Goal: Find specific page/section: Find specific page/section

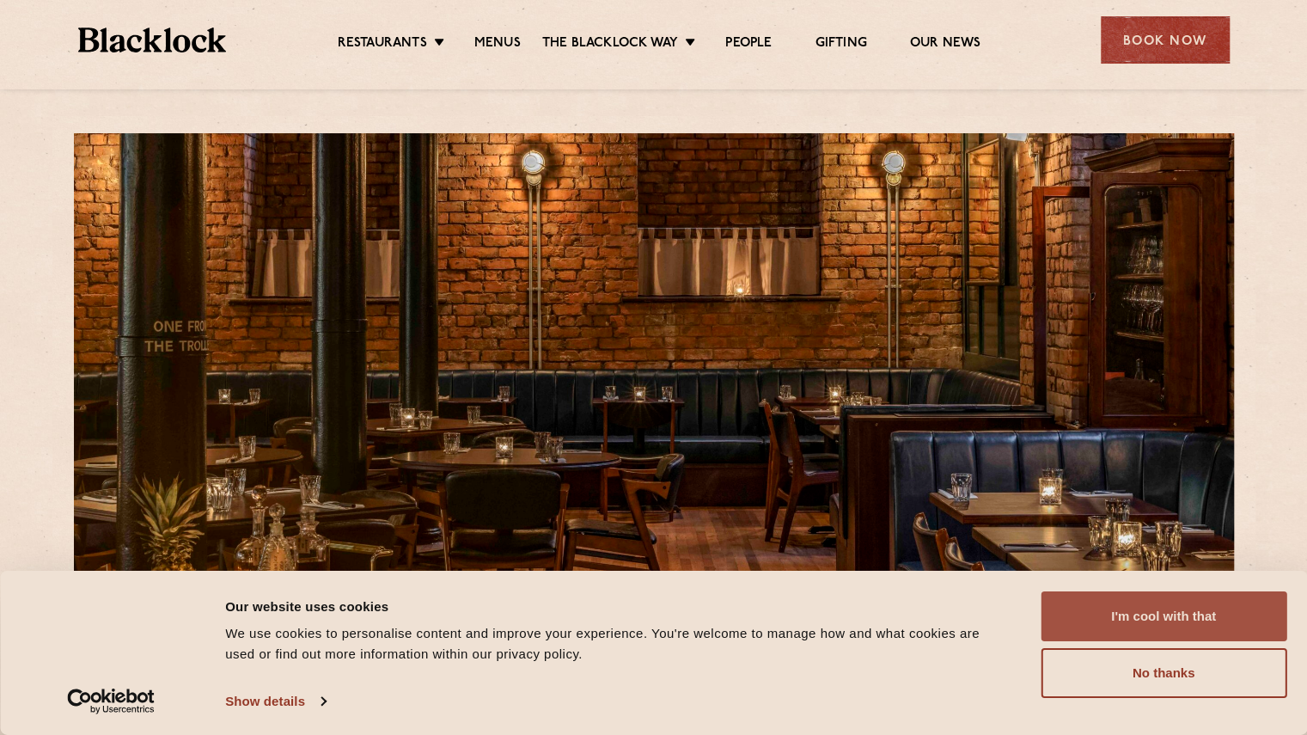
click at [1130, 616] on button "I'm cool with that" at bounding box center [1164, 616] width 246 height 50
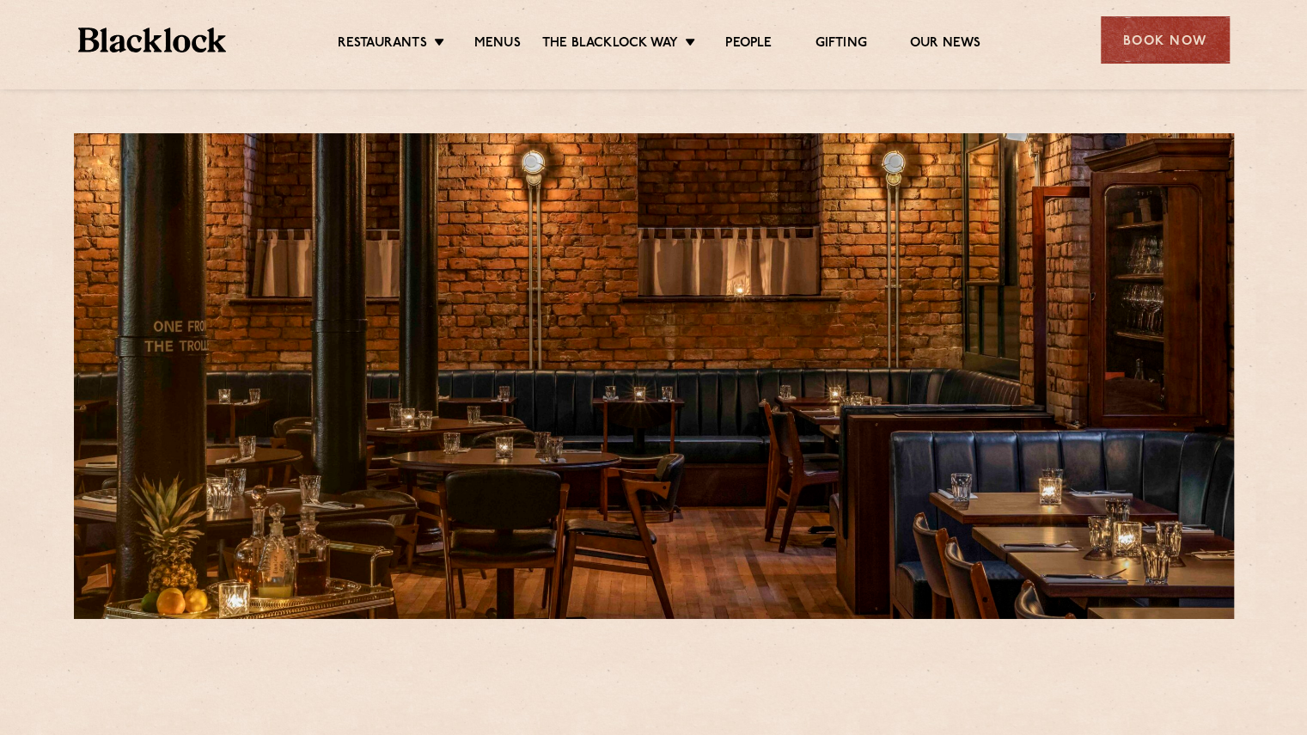
click at [492, 32] on ul "Restaurants [GEOGRAPHIC_DATA] [GEOGRAPHIC_DATA] [GEOGRAPHIC_DATA] [GEOGRAPHIC_D…" at bounding box center [658, 40] width 865 height 27
click at [493, 42] on link "Menus" at bounding box center [497, 44] width 46 height 19
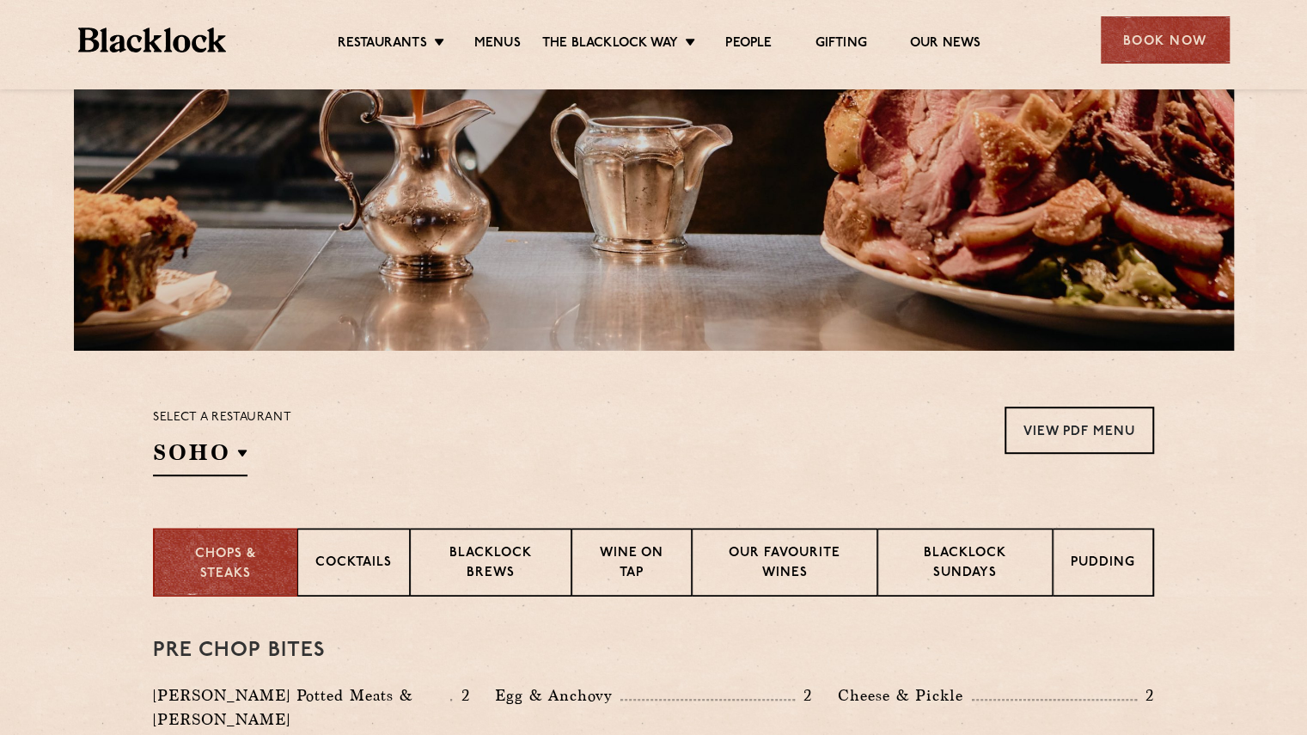
scroll to position [271, 0]
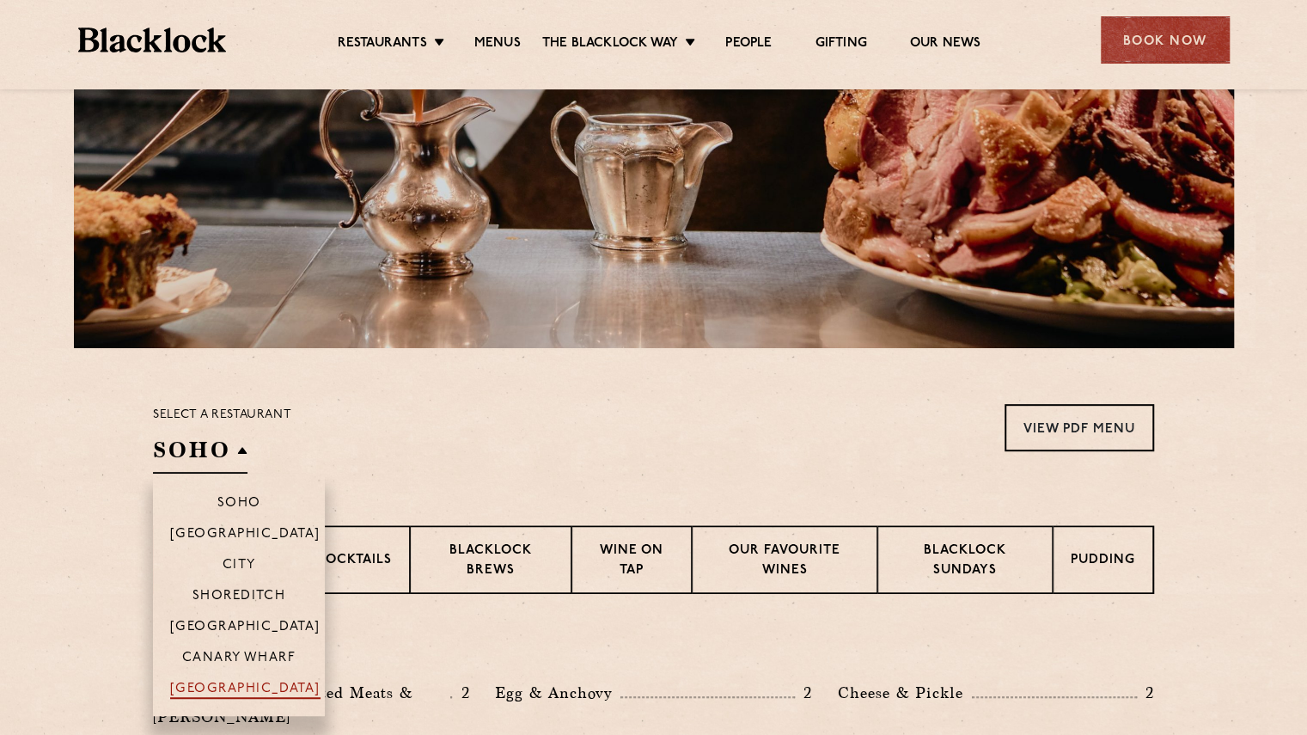
click at [237, 687] on p "[GEOGRAPHIC_DATA]" at bounding box center [245, 689] width 150 height 17
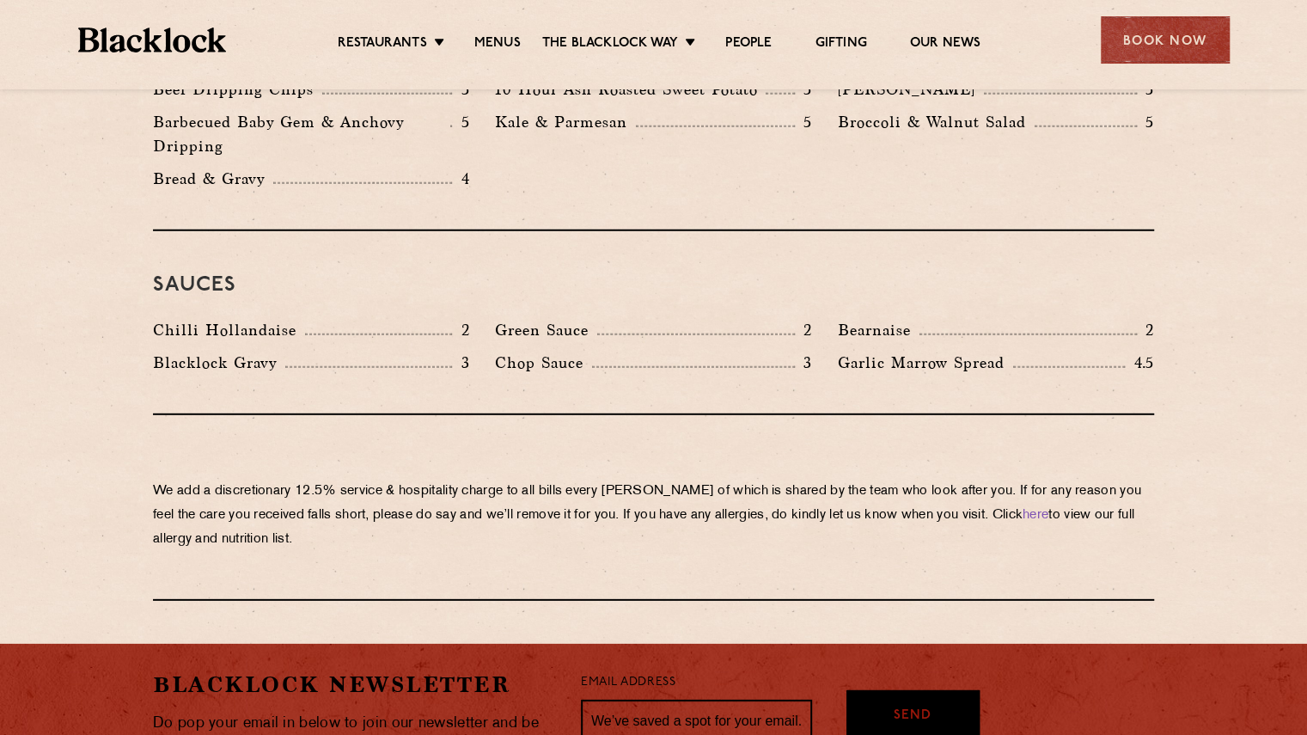
scroll to position [2834, 0]
